Goal: Information Seeking & Learning: Compare options

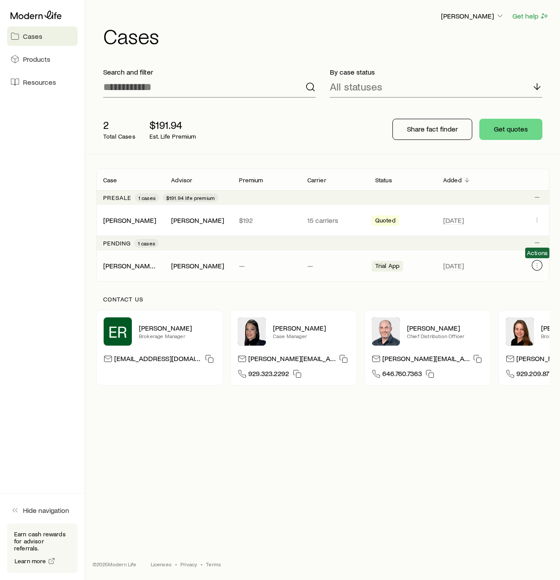
click at [538, 264] on icon "Client cases" at bounding box center [537, 265] width 7 height 7
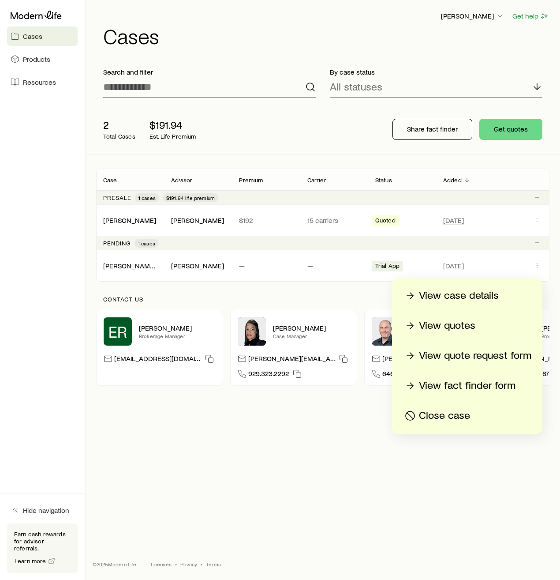
click at [468, 293] on p "View case details" at bounding box center [459, 296] width 80 height 14
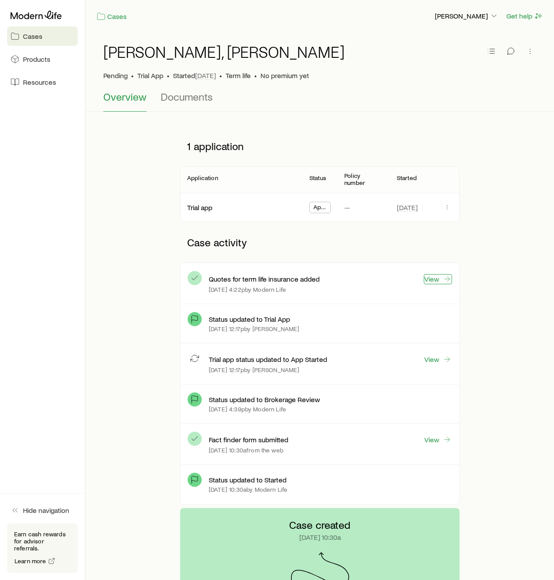
click at [439, 276] on link "View" at bounding box center [438, 279] width 28 height 10
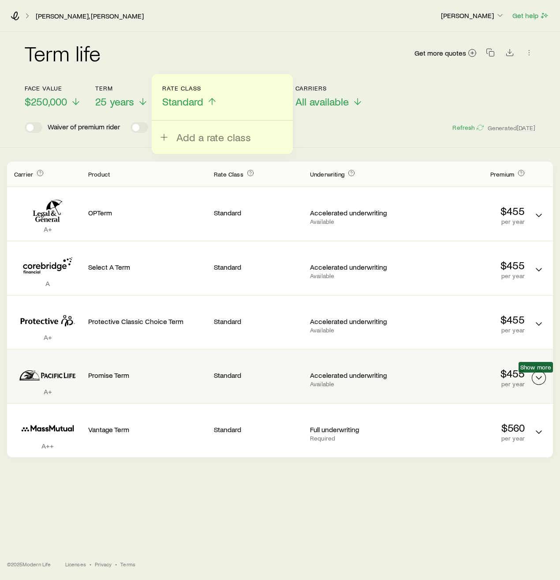
click at [536, 379] on icon "Term quotes" at bounding box center [539, 377] width 11 height 11
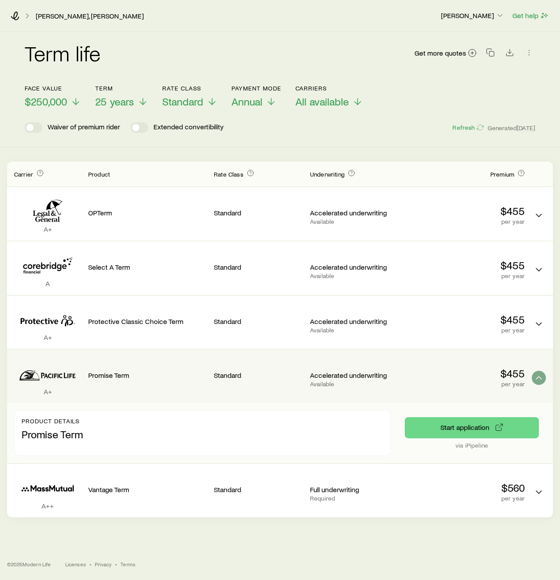
click at [45, 434] on p "Promise Term" at bounding box center [203, 434] width 362 height 12
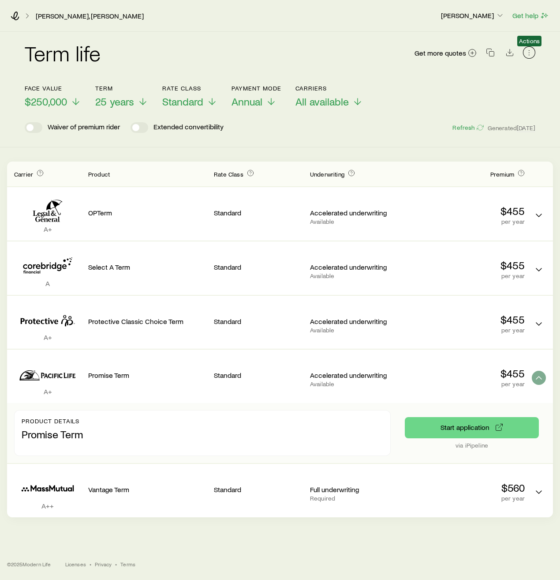
click at [527, 51] on icon "button" at bounding box center [529, 52] width 9 height 9
click at [412, 41] on div "Term life Get more quotes" at bounding box center [280, 58] width 511 height 53
